Goal: Information Seeking & Learning: Check status

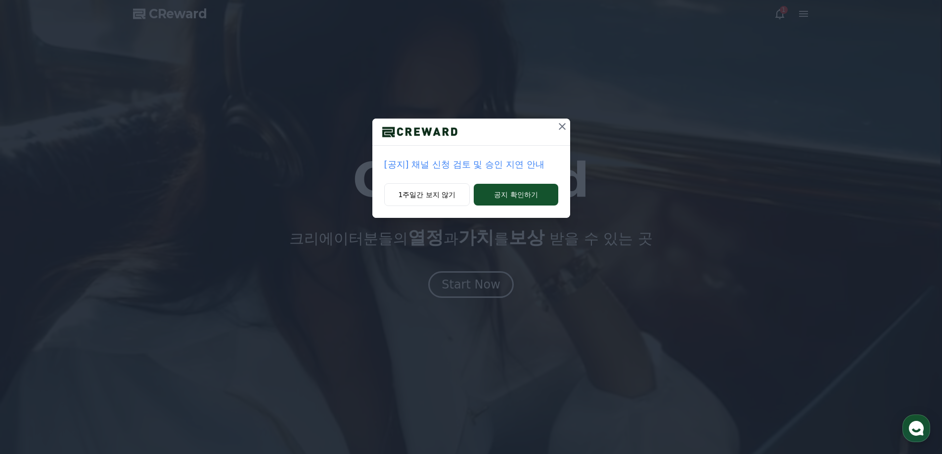
click at [558, 122] on icon at bounding box center [562, 127] width 12 height 12
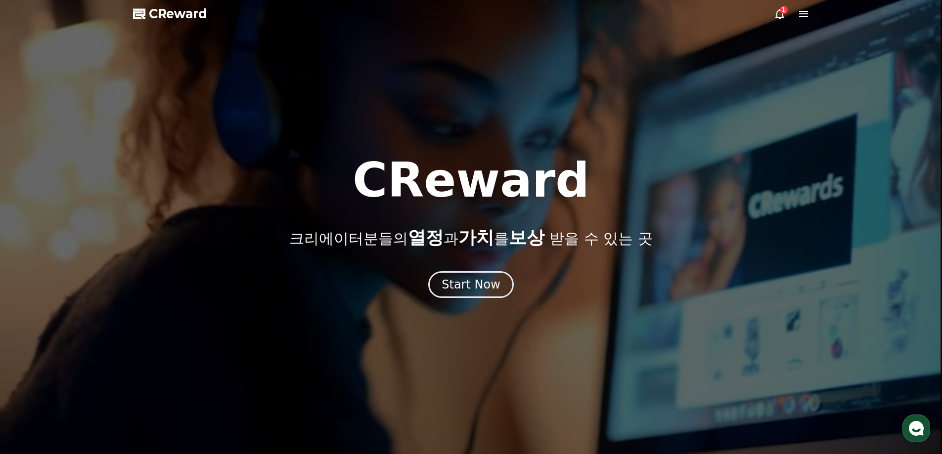
click at [781, 13] on div "1" at bounding box center [783, 10] width 8 height 8
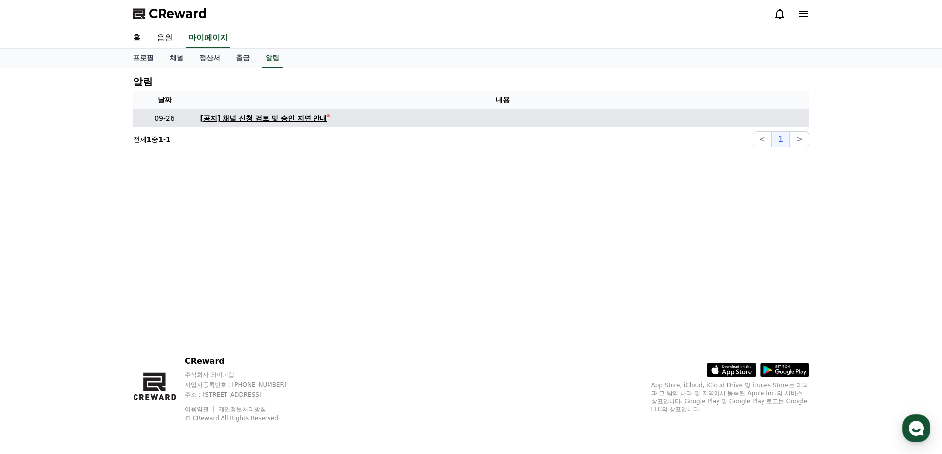
click at [315, 120] on div "[공지] 채널 신청 검토 및 승인 지연 안내" at bounding box center [263, 118] width 127 height 10
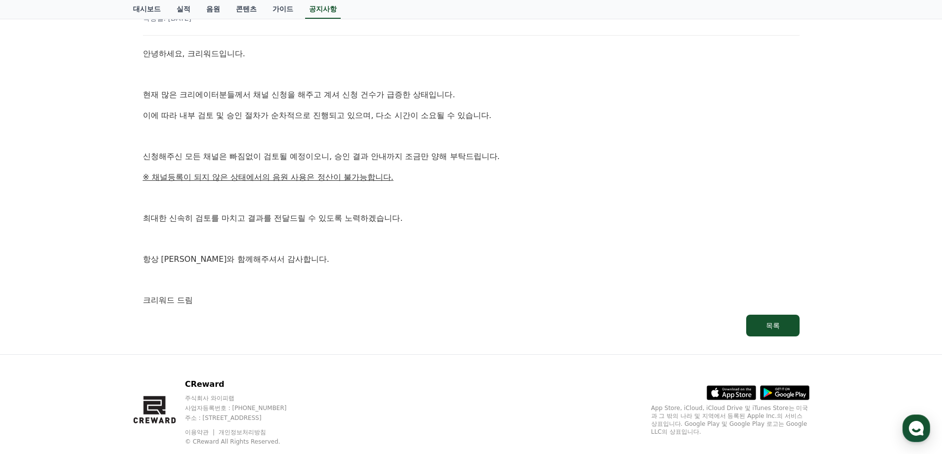
scroll to position [148, 0]
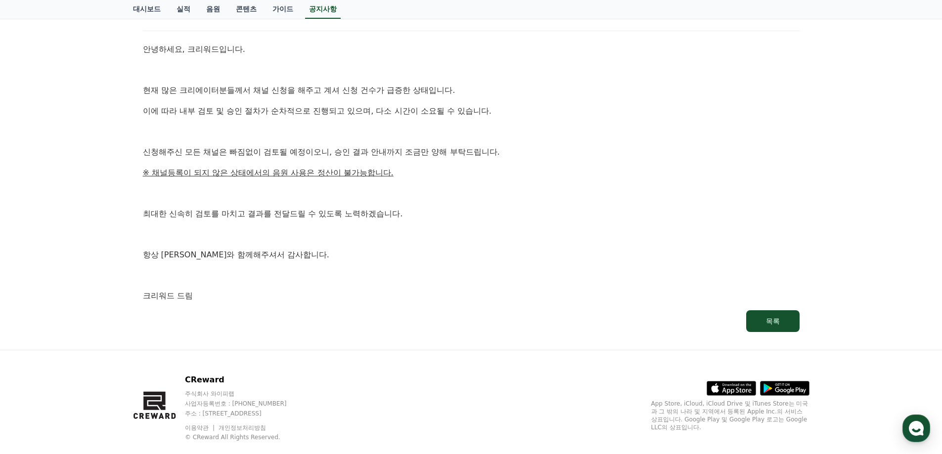
click at [84, 191] on div "공지사항 FAQ [공지] 채널 신청 검토 및 승인 지연 안내 작성일: [DATE] 안녕하세요, 크리워드입니다. 현재 많은 크리에이터분들께서 채…" at bounding box center [471, 135] width 942 height 430
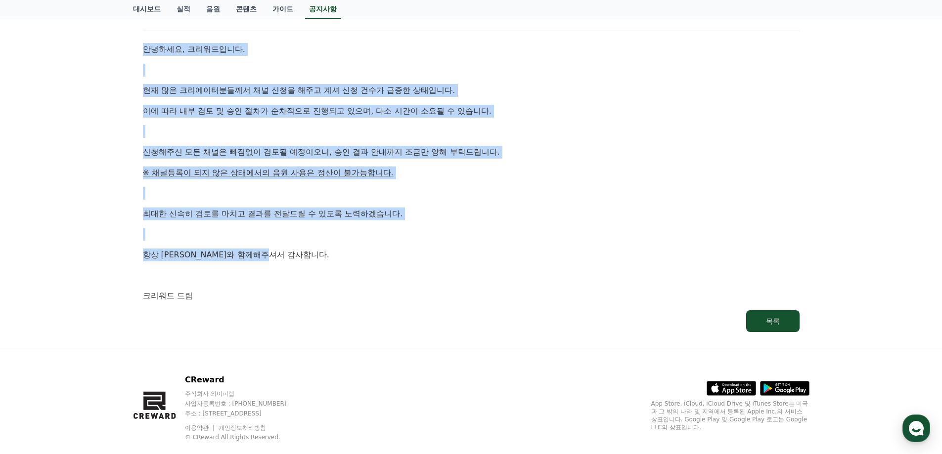
drag, startPoint x: 315, startPoint y: 260, endPoint x: 144, endPoint y: 52, distance: 268.9
click at [144, 52] on div "안녕하세요, 크리워드입니다. 현재 많은 크리에이터분들께서 채널 신청을 해주고 계셔 신청 건수가 급증한 상태입니다. 이에 따라 내부 검토 및 승…" at bounding box center [471, 172] width 656 height 259
copy div "안녕하세요, 크리워드입니다. 현재 많은 크리에이터분들께서 채널 신청을 해주고 계셔 신청 건수가 급증한 상태입니다. 이에 따라 내부 검토 및 승…"
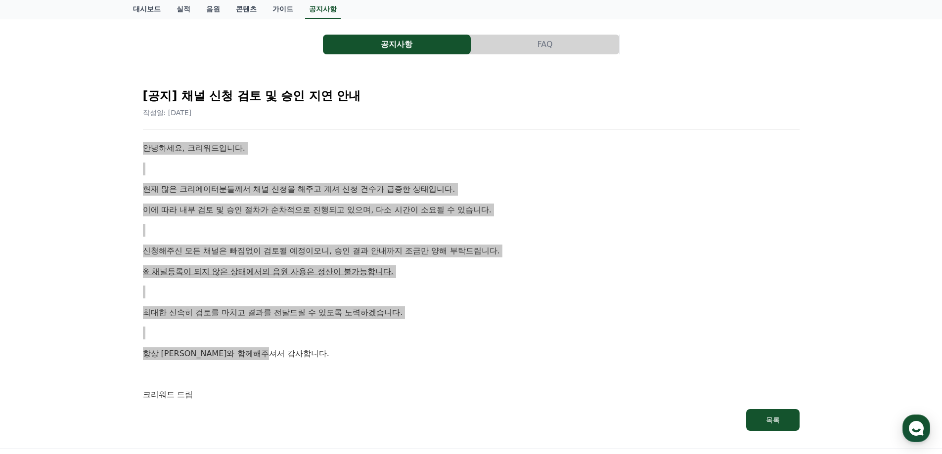
scroll to position [0, 0]
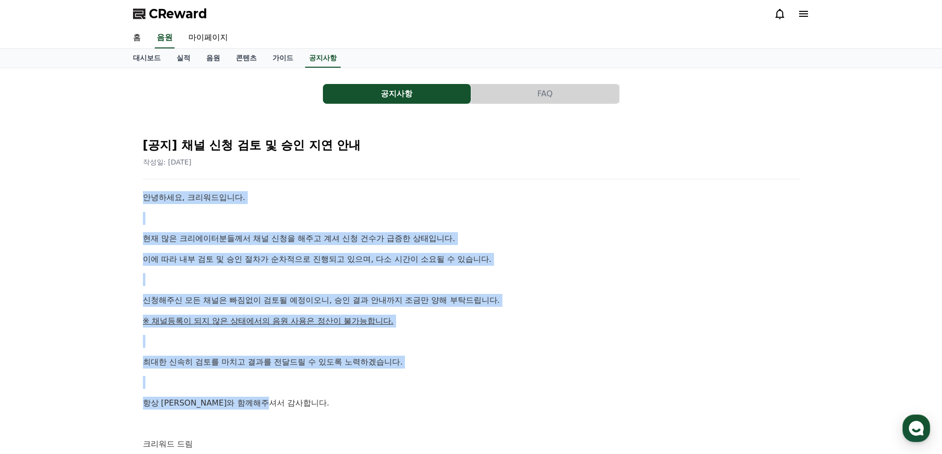
click at [804, 17] on icon at bounding box center [803, 14] width 9 height 6
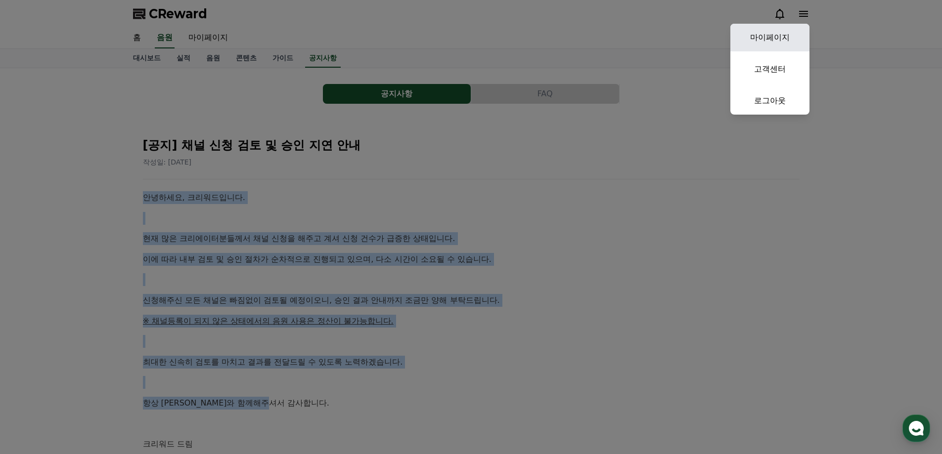
click at [772, 41] on link "마이페이지" at bounding box center [769, 38] width 79 height 28
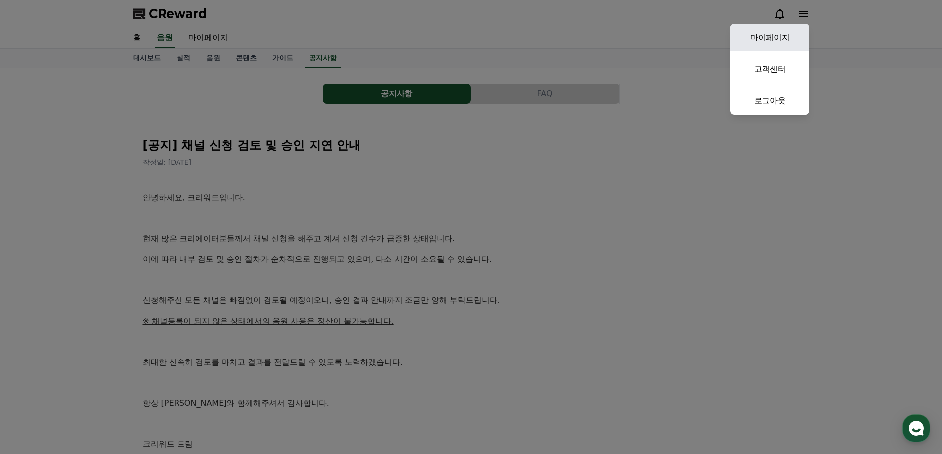
select select "**********"
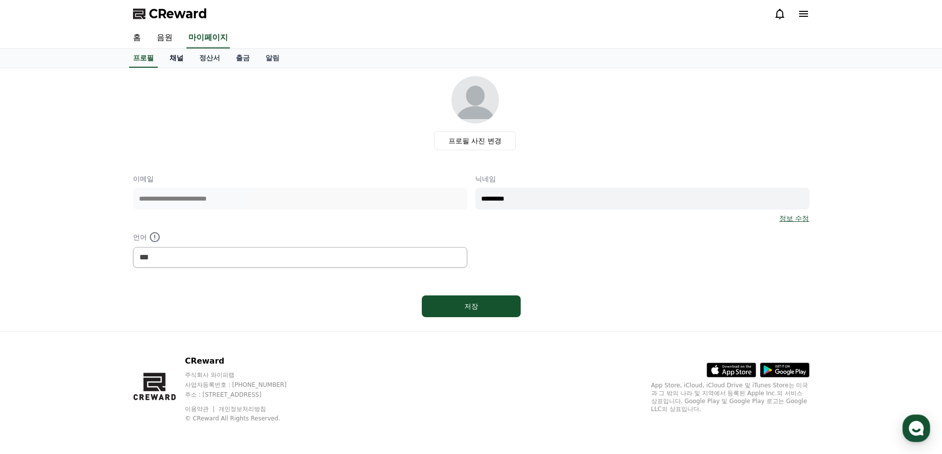
click at [174, 60] on link "채널" at bounding box center [177, 58] width 30 height 19
